Goal: Task Accomplishment & Management: Manage account settings

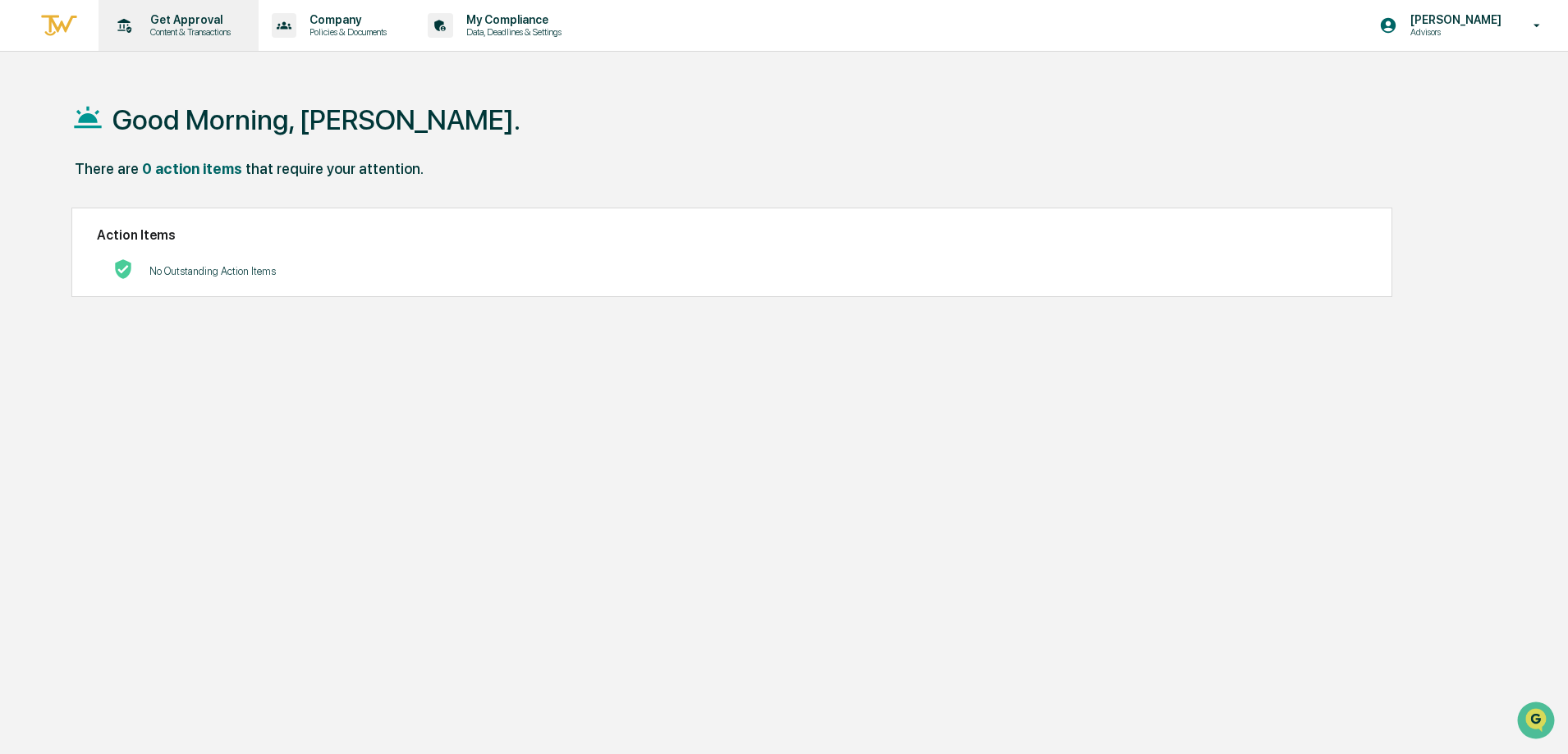
click at [191, 19] on p "Get Approval" at bounding box center [187, 20] width 102 height 13
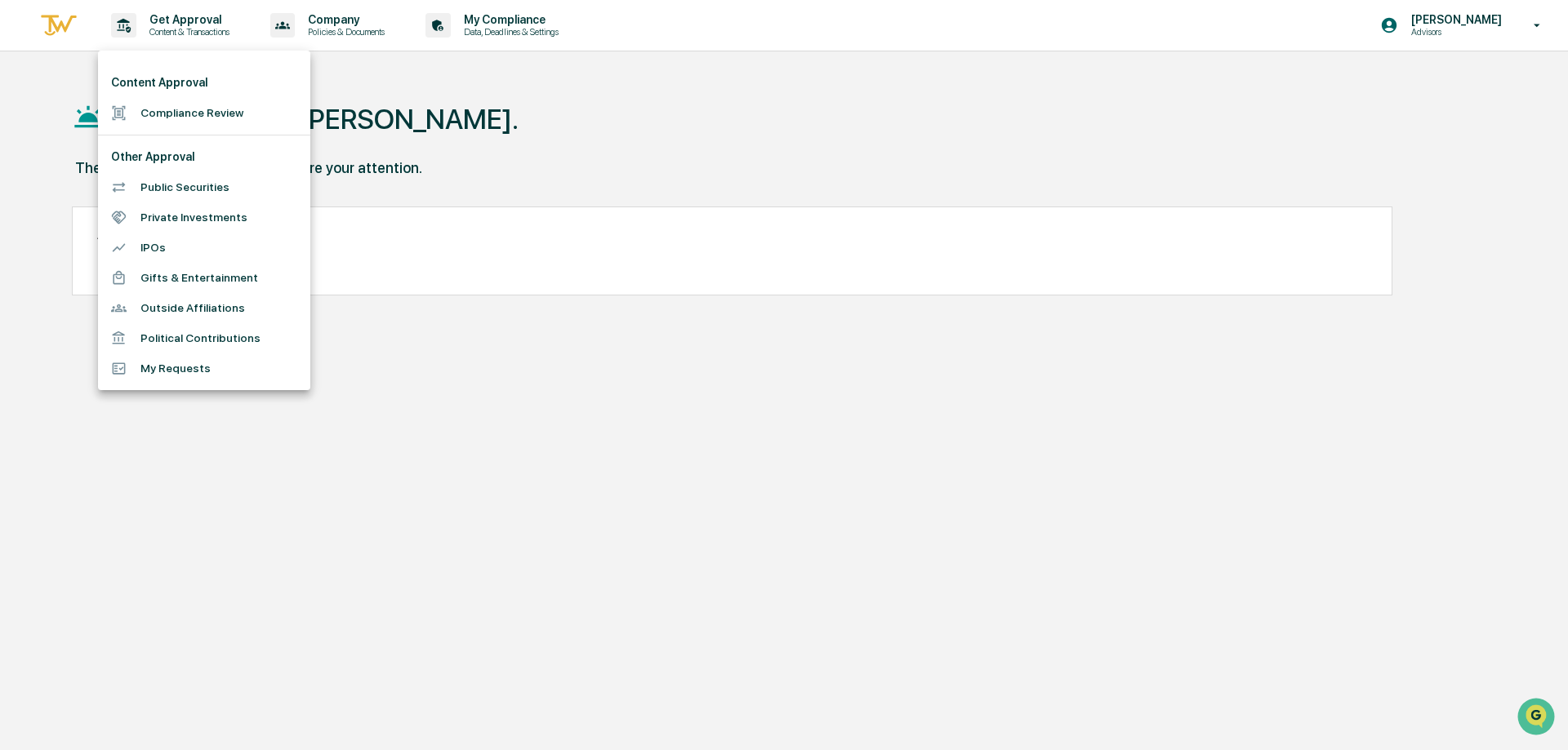
click at [760, 146] on div at bounding box center [784, 375] width 1568 height 750
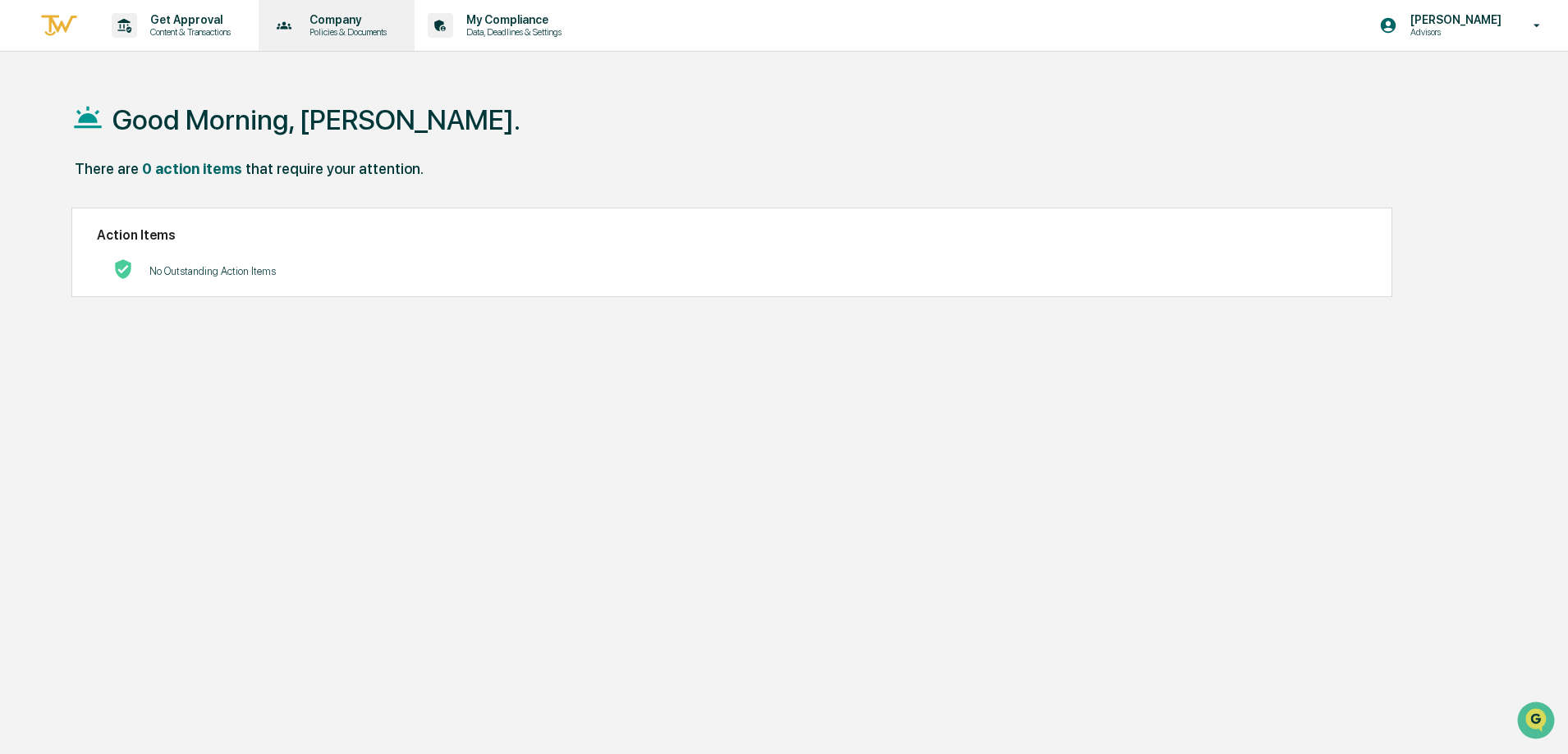
click at [330, 30] on p "Policies & Documents" at bounding box center [345, 31] width 98 height 12
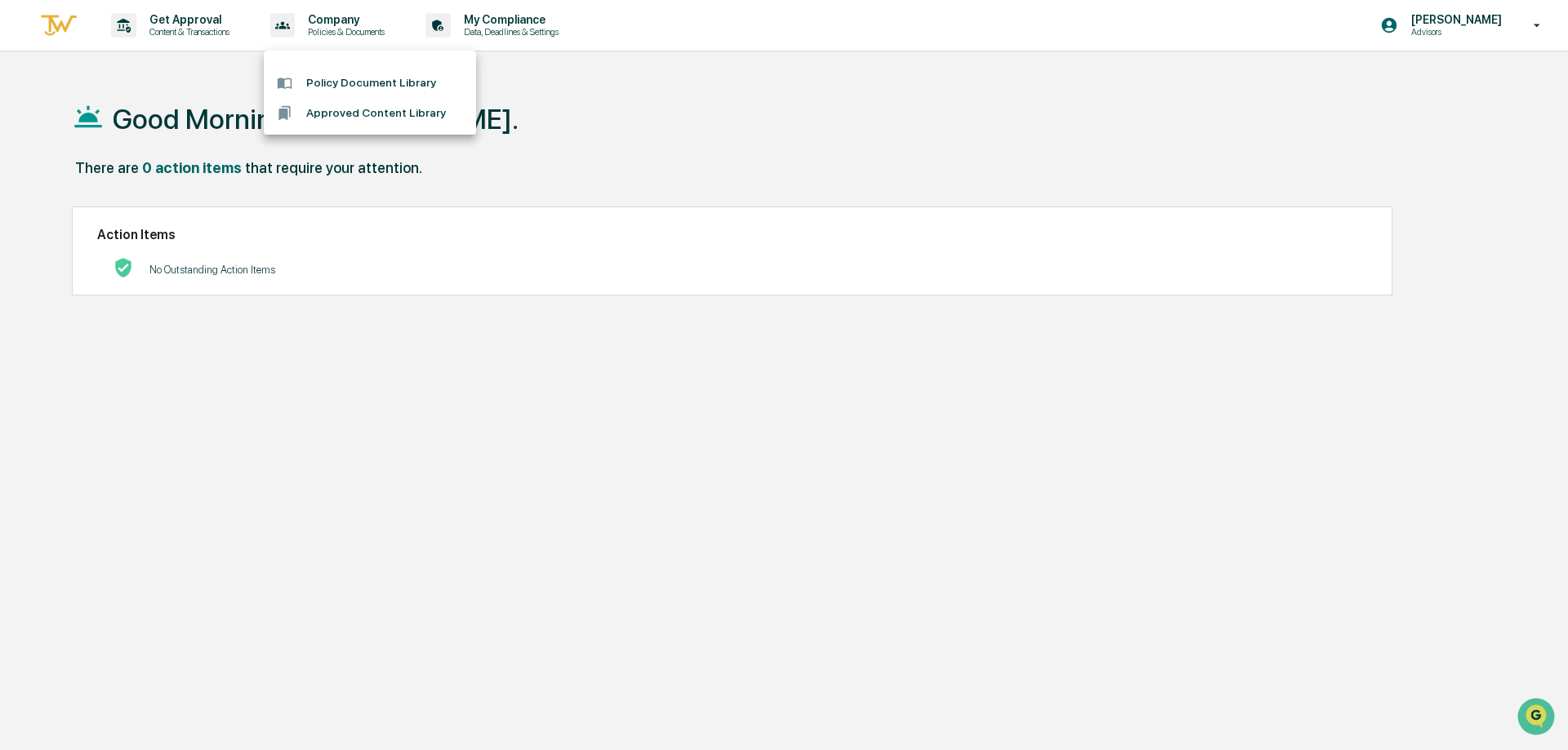
click at [521, 32] on div at bounding box center [784, 375] width 1568 height 750
click at [518, 21] on p "My Compliance" at bounding box center [509, 20] width 116 height 13
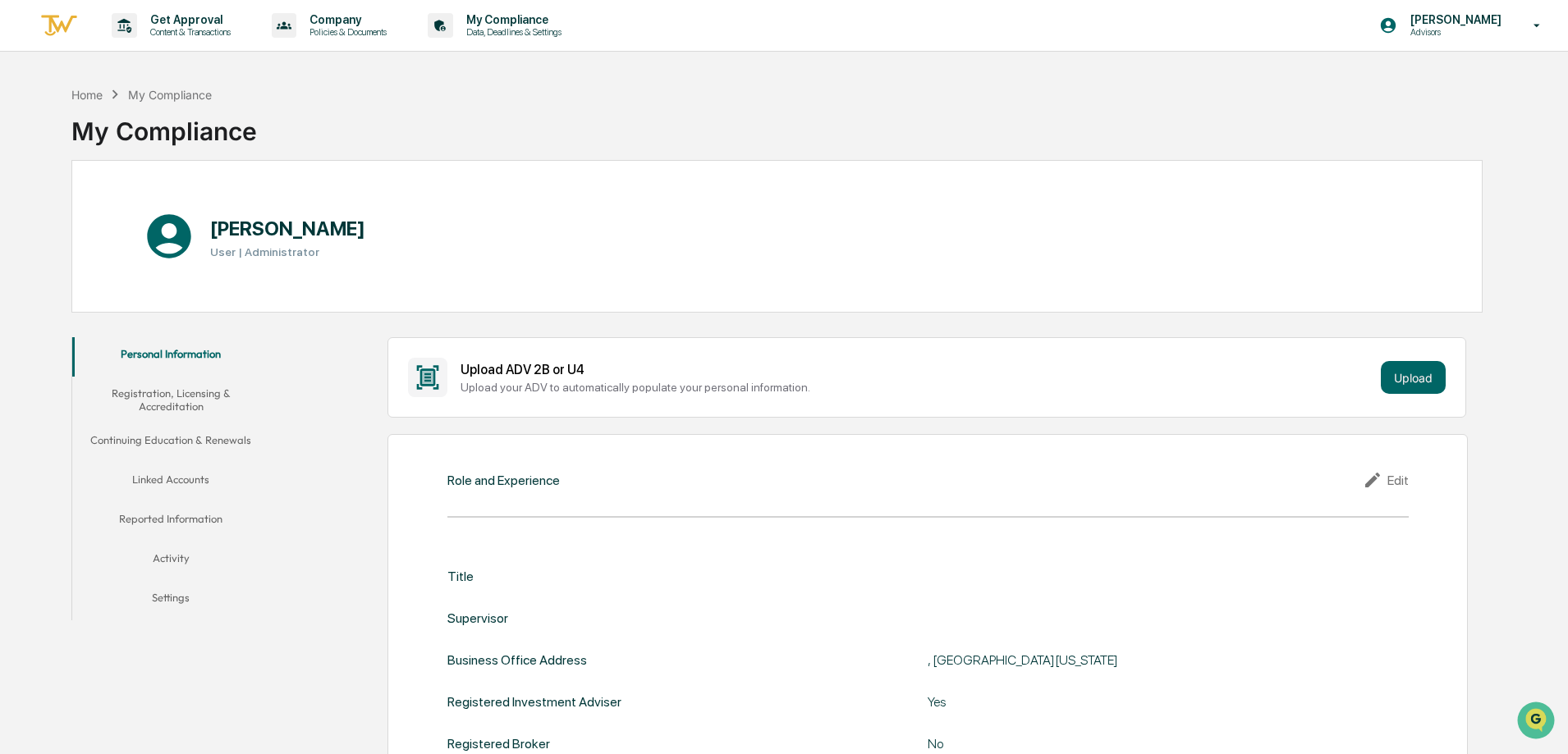
click at [178, 483] on button "Linked Accounts" at bounding box center [170, 482] width 197 height 40
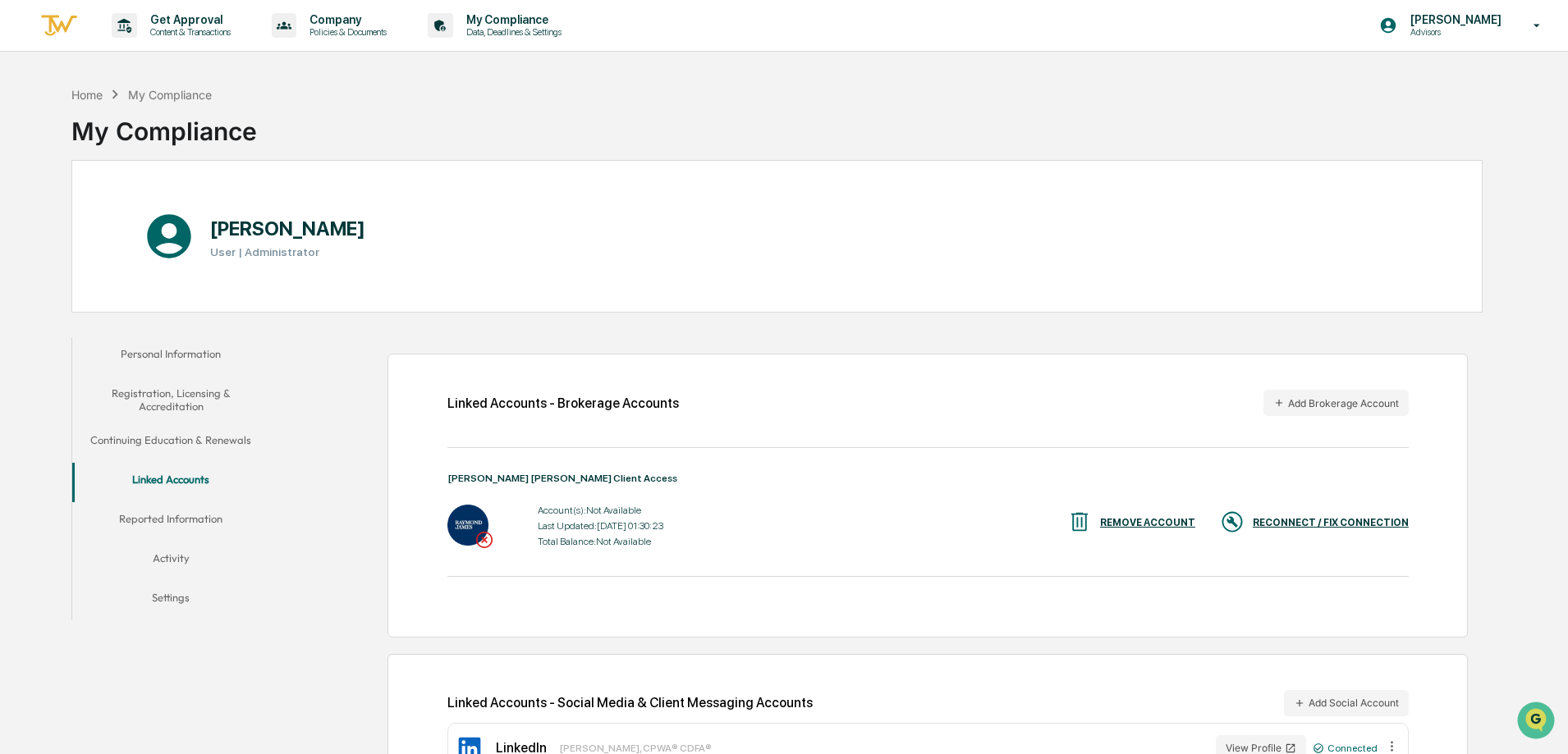
click at [1318, 517] on div "RECONNECT / FIX CONNECTION" at bounding box center [1330, 523] width 156 height 12
click at [1302, 518] on div "RECONNECT / FIX CONNECTION" at bounding box center [1330, 523] width 156 height 12
click at [1303, 525] on div "RECONNECT / FIX CONNECTION" at bounding box center [1330, 523] width 156 height 12
click at [1320, 520] on div "RECONNECT / FIX CONNECTION" at bounding box center [1330, 523] width 156 height 12
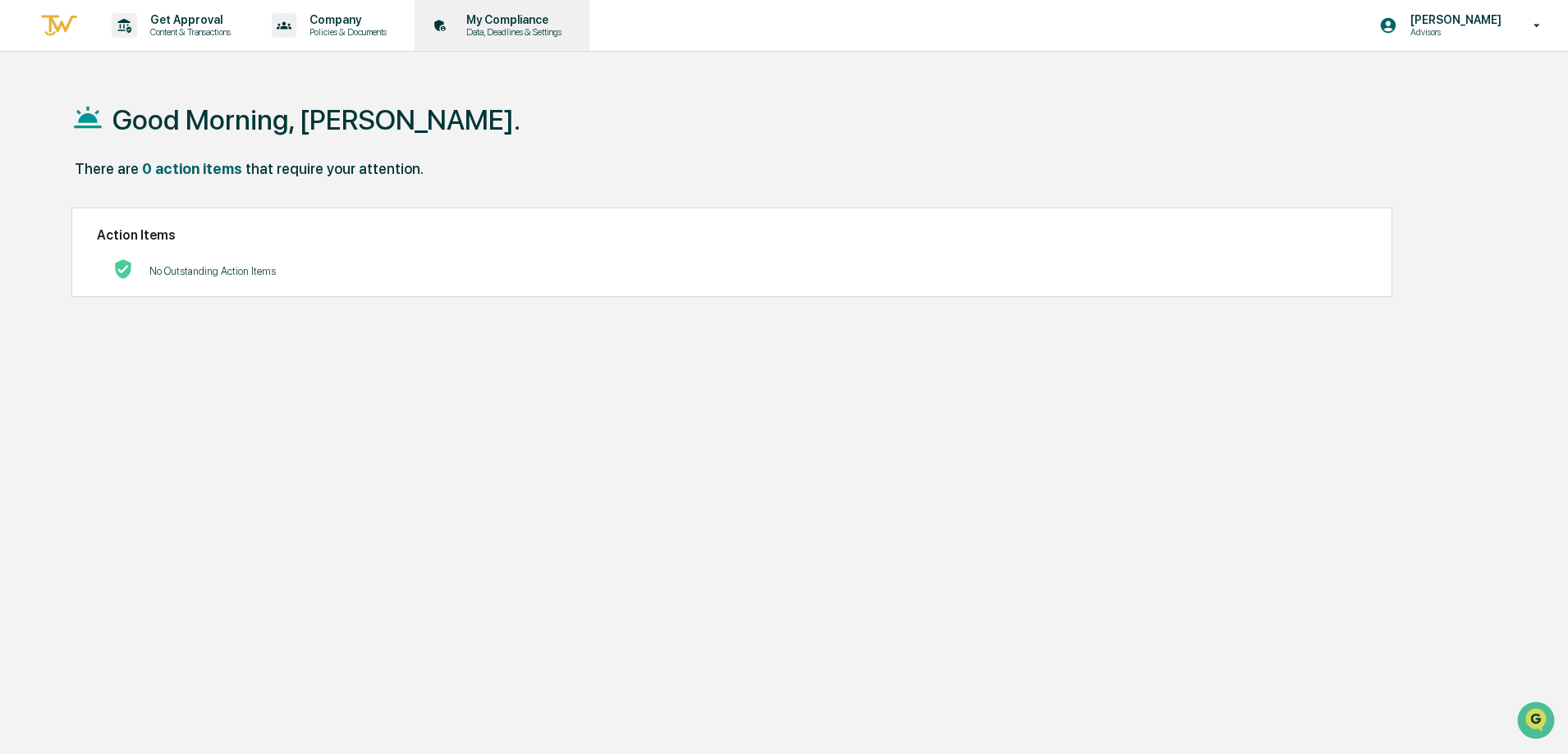
click at [482, 23] on p "My Compliance" at bounding box center [511, 20] width 117 height 13
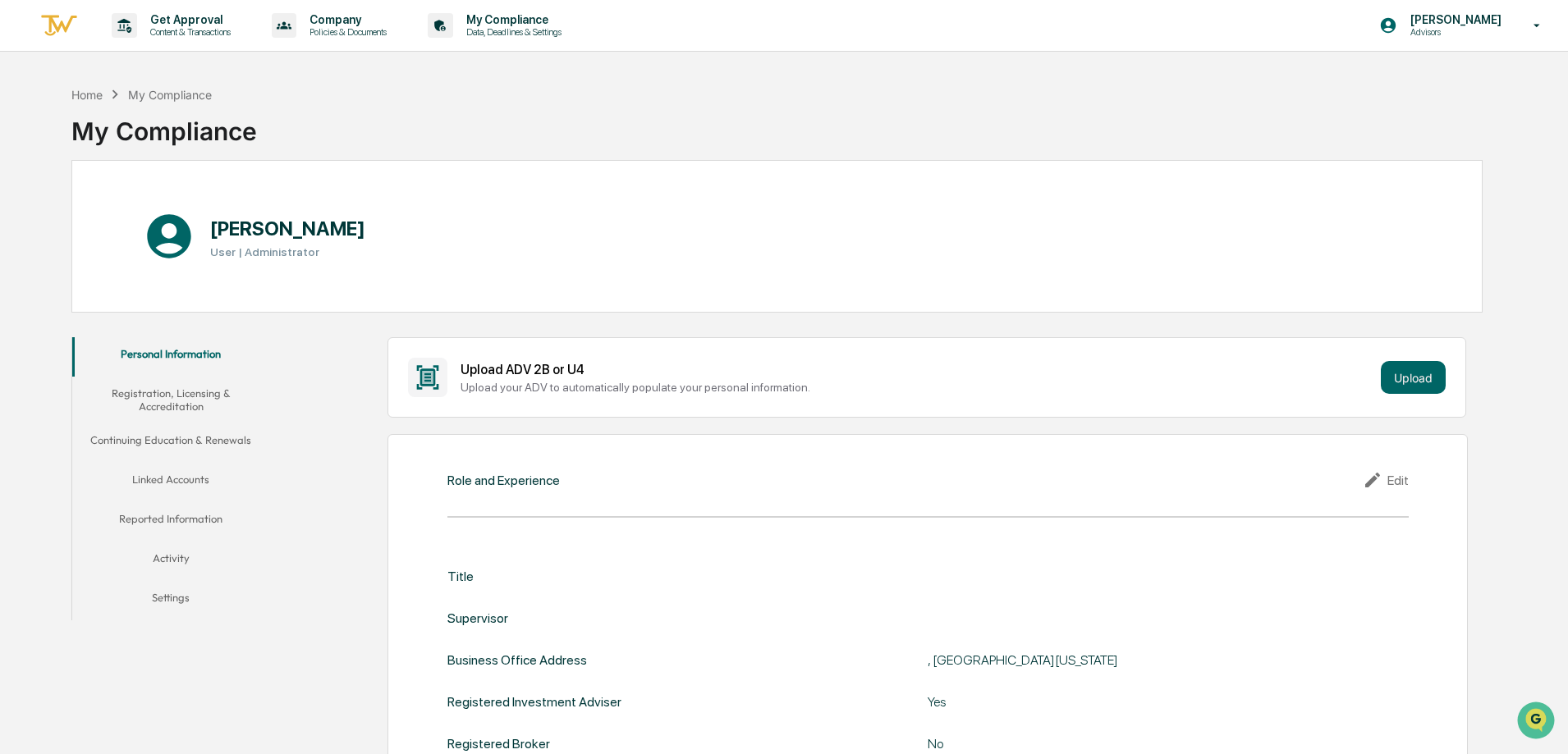
click at [183, 472] on button "Linked Accounts" at bounding box center [170, 482] width 197 height 40
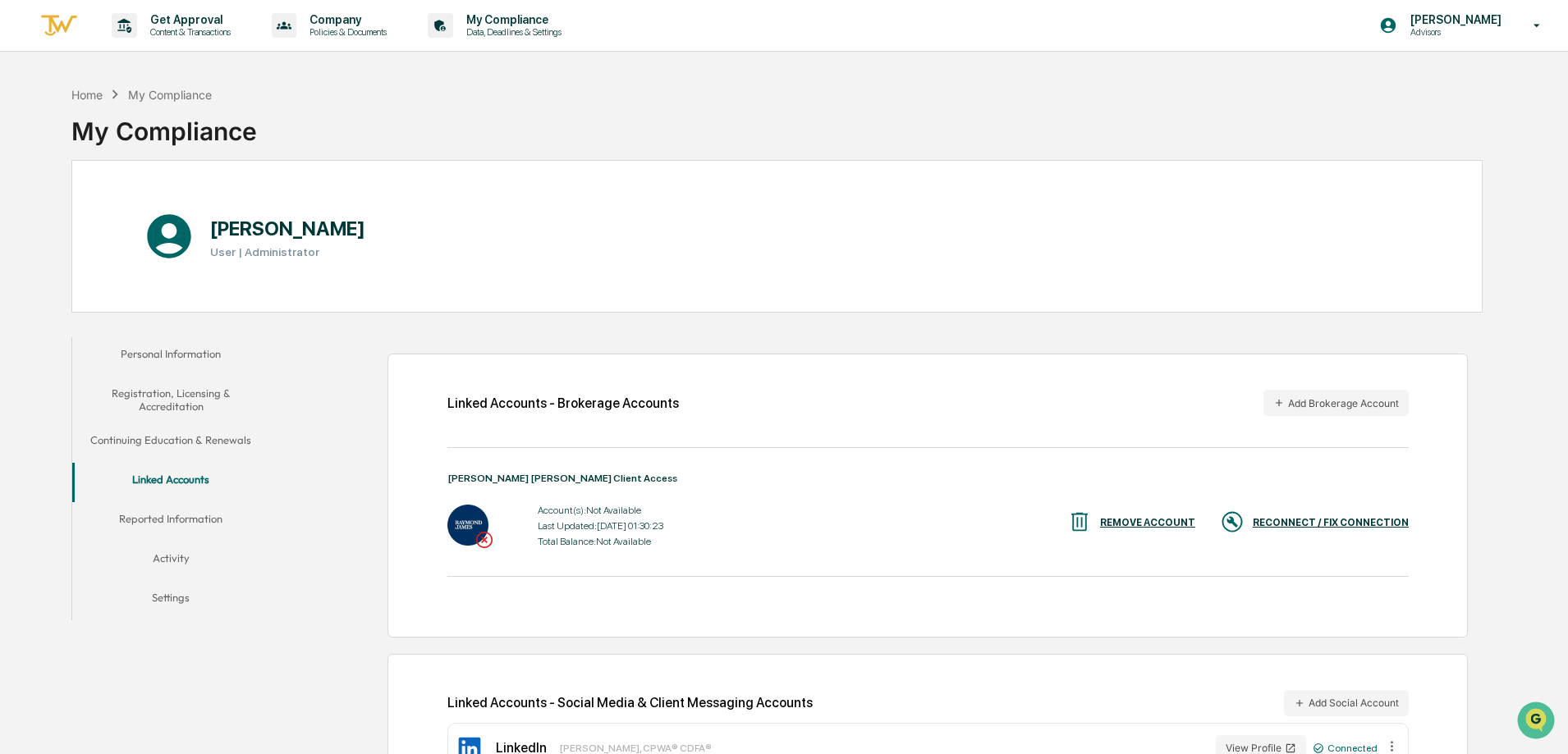
click at [1331, 518] on div "RECONNECT / FIX CONNECTION" at bounding box center [1330, 523] width 156 height 12
click at [1175, 523] on div "REMOVE ACCOUNT" at bounding box center [1148, 523] width 95 height 12
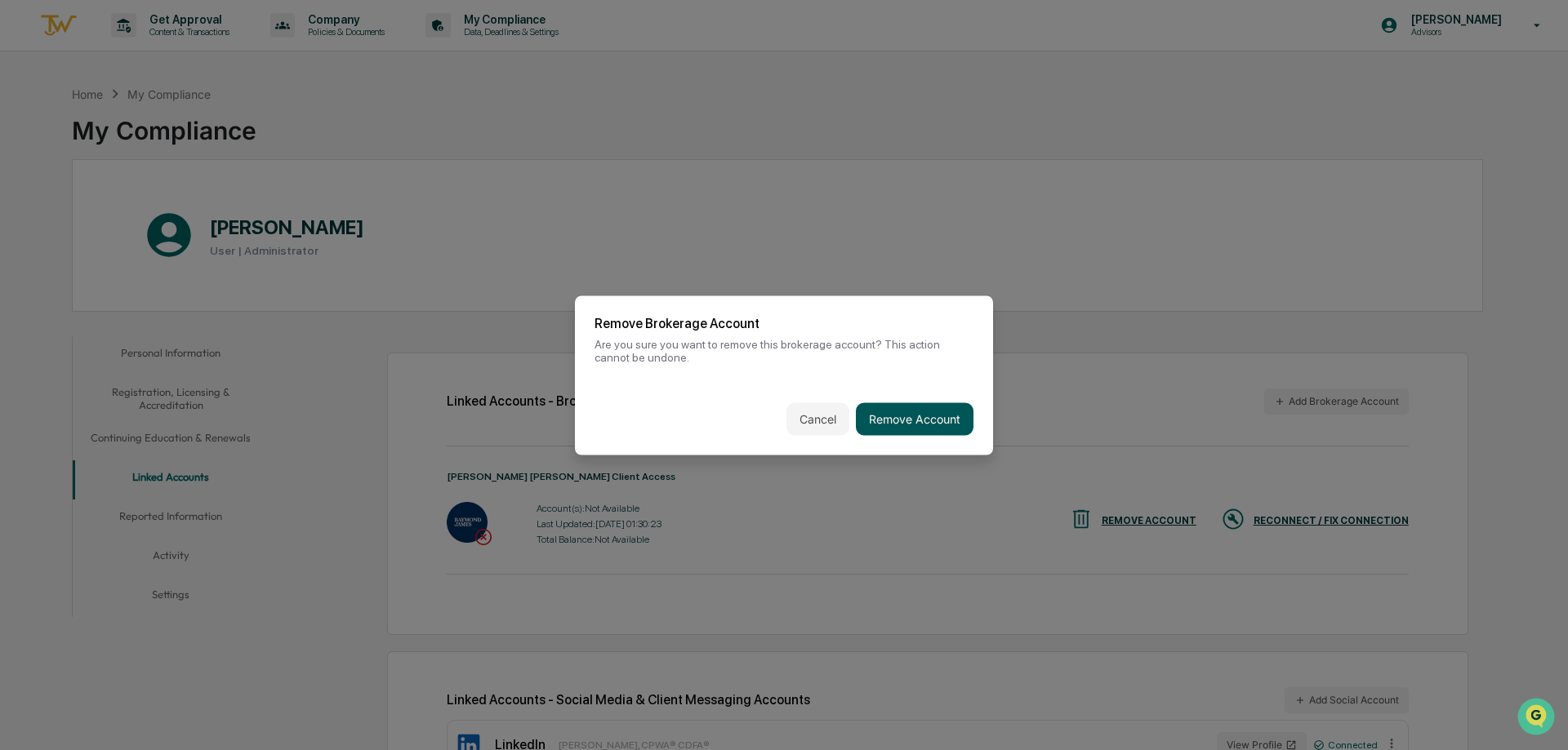
click at [931, 427] on button "Remove Account" at bounding box center [914, 419] width 117 height 32
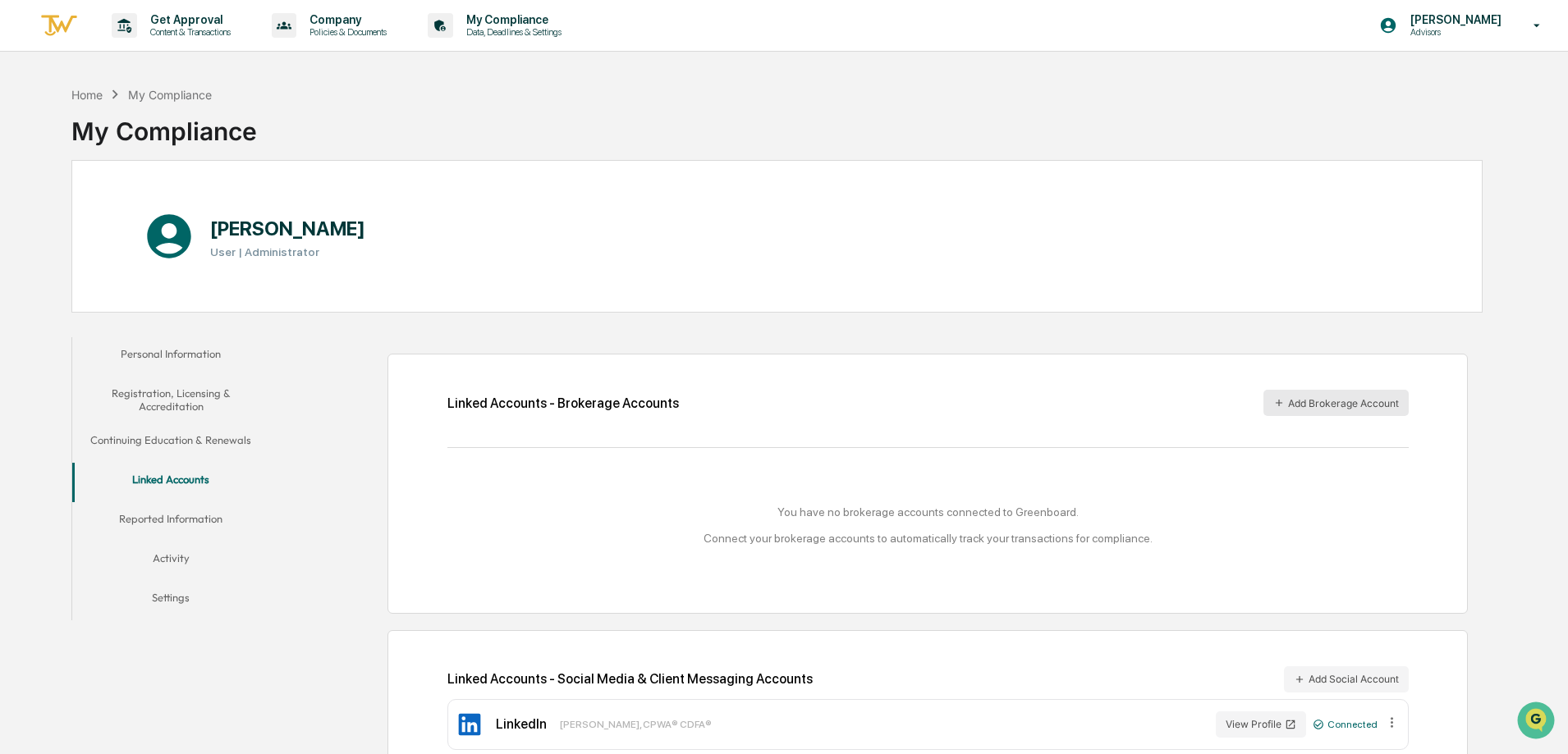
click at [1313, 415] on button "Add Brokerage Account" at bounding box center [1336, 402] width 145 height 26
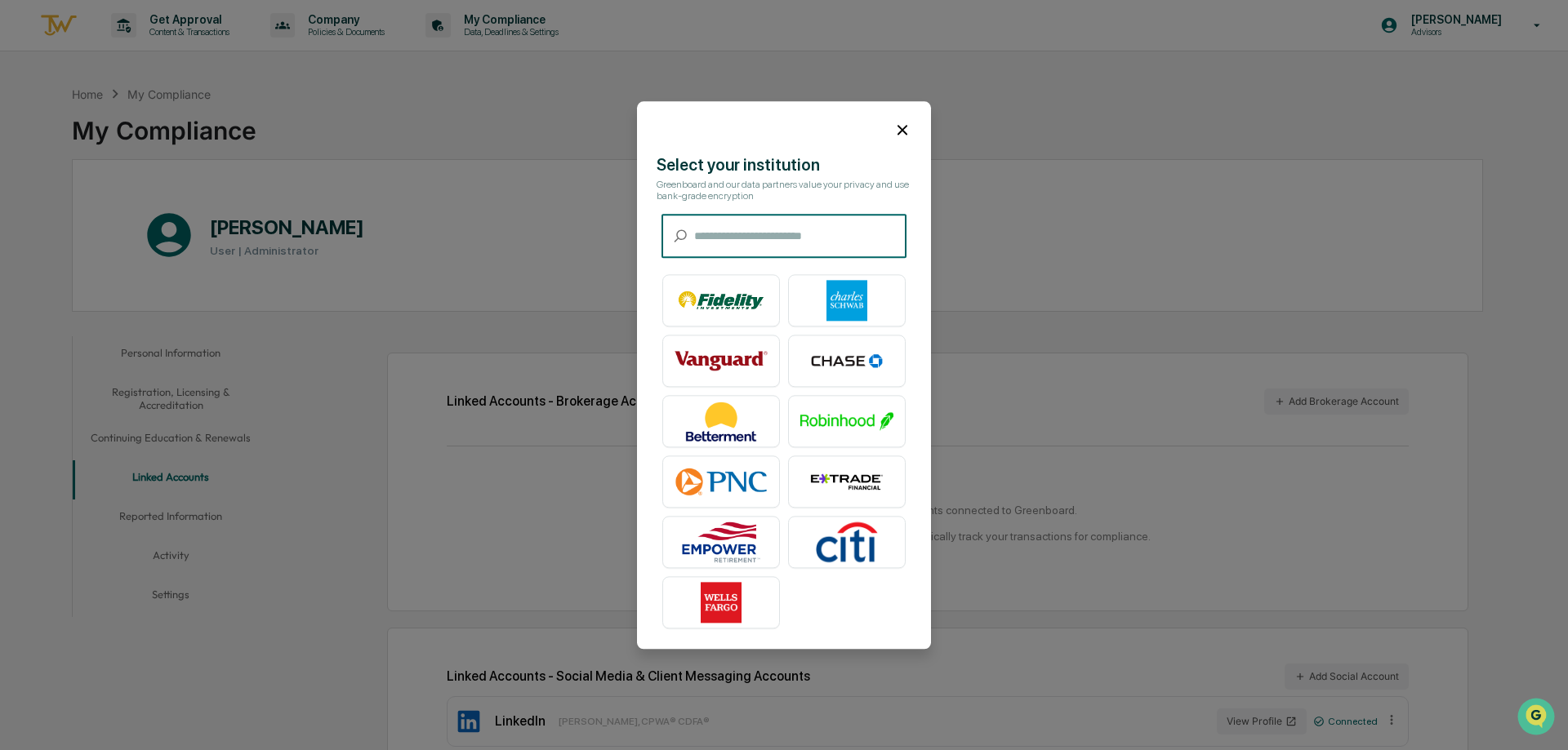
click at [745, 243] on input "text" at bounding box center [800, 236] width 212 height 43
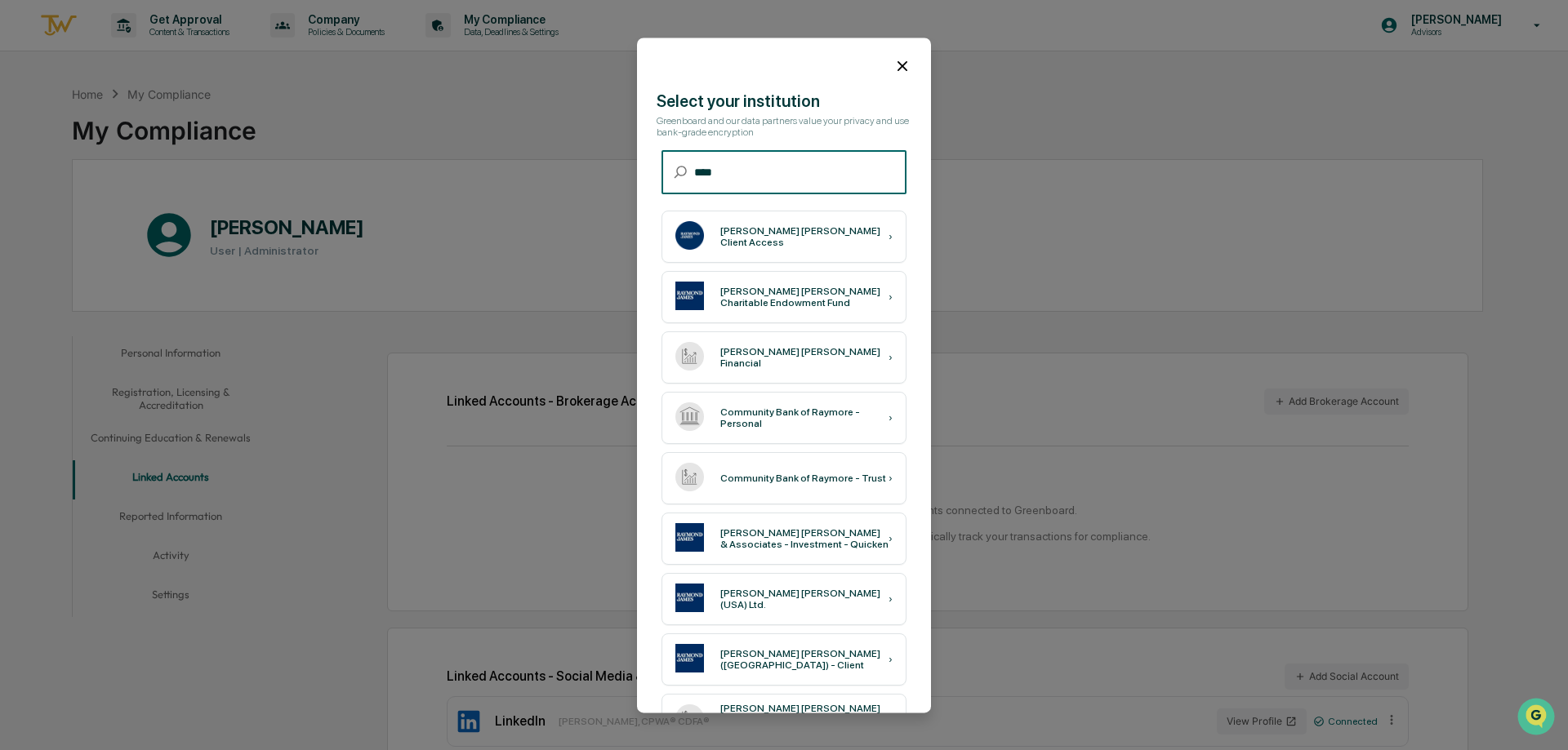
type input "****"
click at [745, 243] on div "[PERSON_NAME] [PERSON_NAME] Client Access" at bounding box center [804, 237] width 168 height 23
click at [895, 58] on icon at bounding box center [903, 66] width 18 height 18
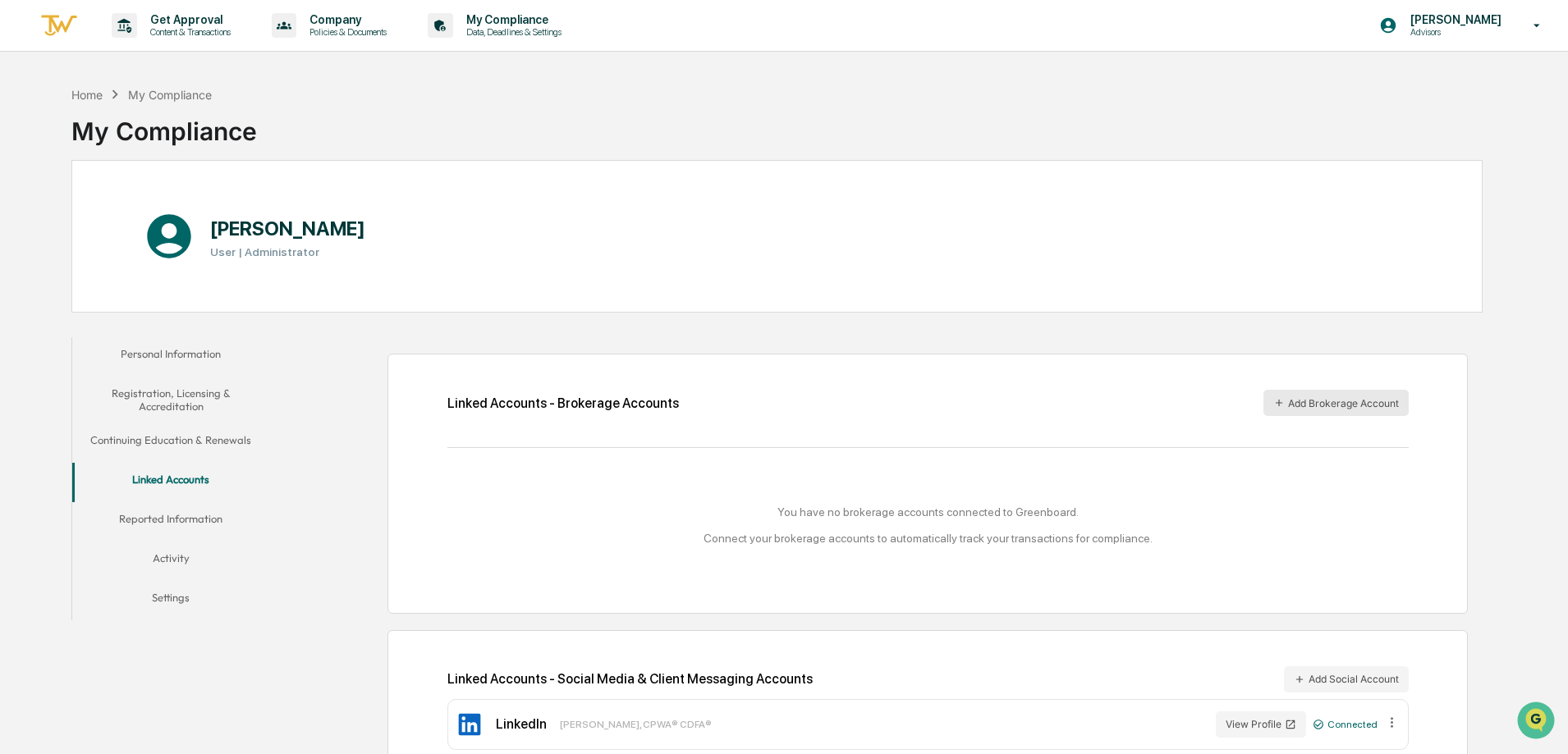
click at [1317, 409] on button "Add Brokerage Account" at bounding box center [1336, 402] width 145 height 26
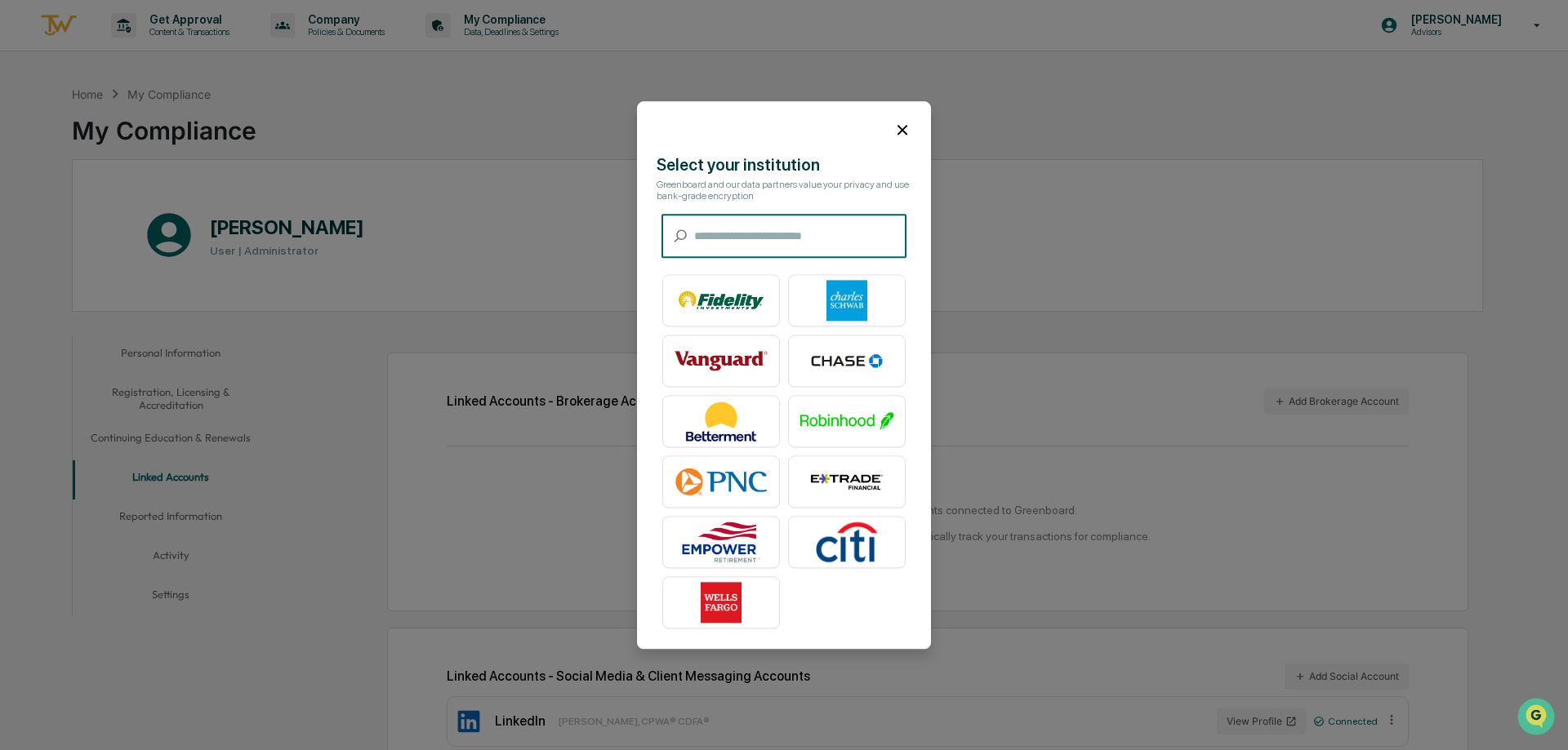
click at [745, 238] on input "text" at bounding box center [800, 236] width 212 height 43
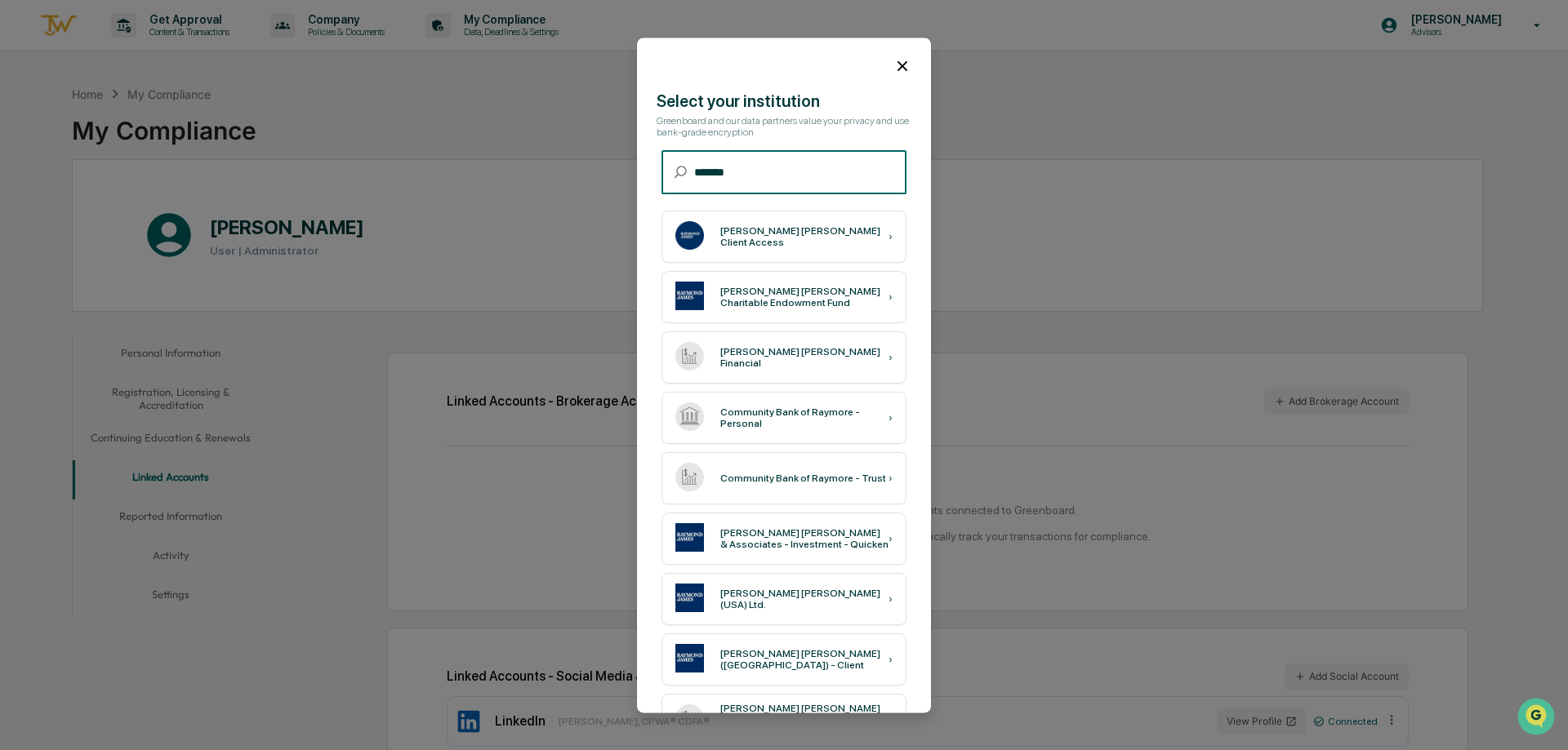
type input "*******"
click at [745, 238] on div "[PERSON_NAME] [PERSON_NAME] Client Access" at bounding box center [804, 237] width 168 height 23
